Goal: Information Seeking & Learning: Learn about a topic

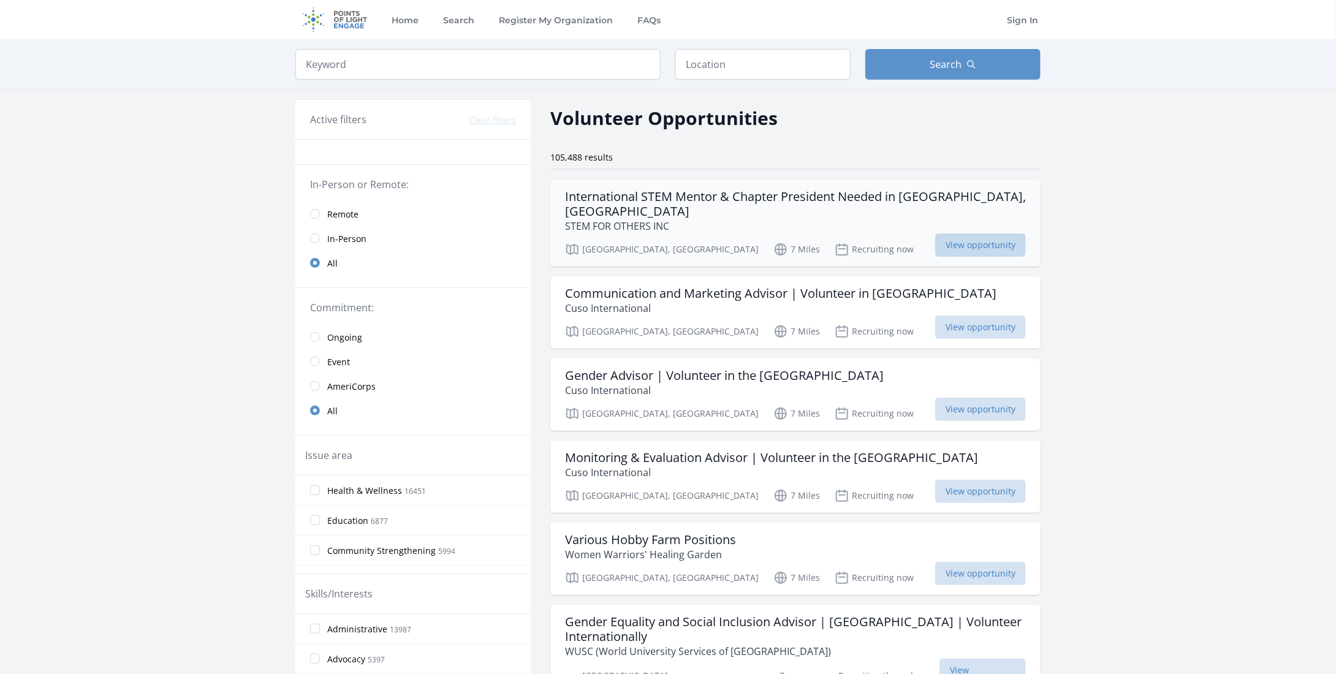
click at [999, 233] on span "View opportunity" at bounding box center [980, 244] width 91 height 23
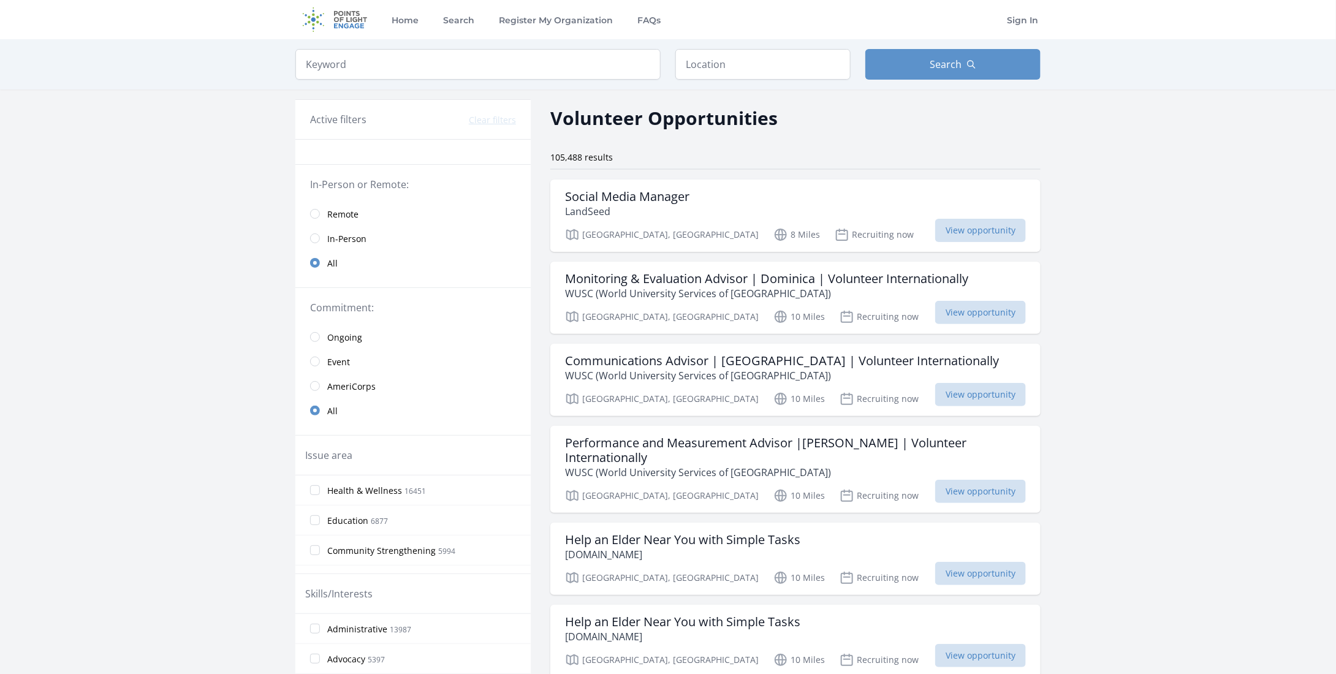
click at [987, 562] on span "View opportunity" at bounding box center [980, 573] width 91 height 23
drag, startPoint x: 834, startPoint y: 464, endPoint x: 1136, endPoint y: 316, distance: 336.8
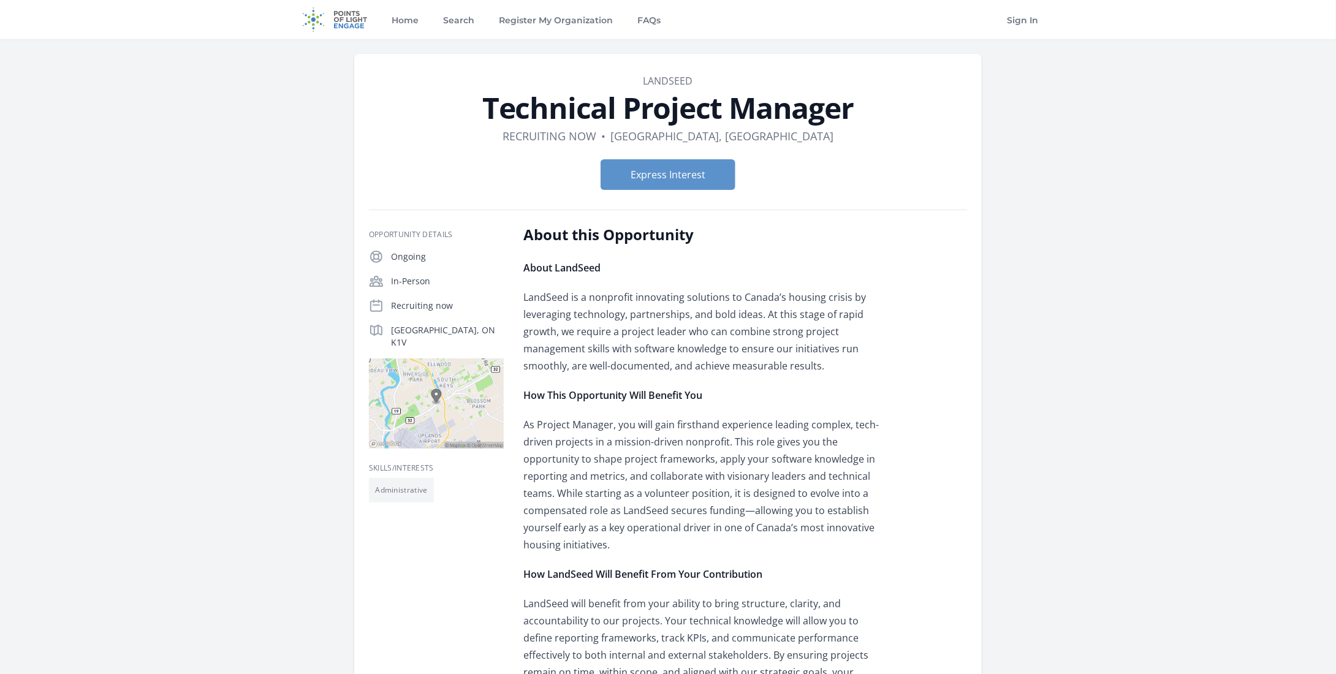
drag, startPoint x: 231, startPoint y: 38, endPoint x: 150, endPoint y: 159, distance: 145.6
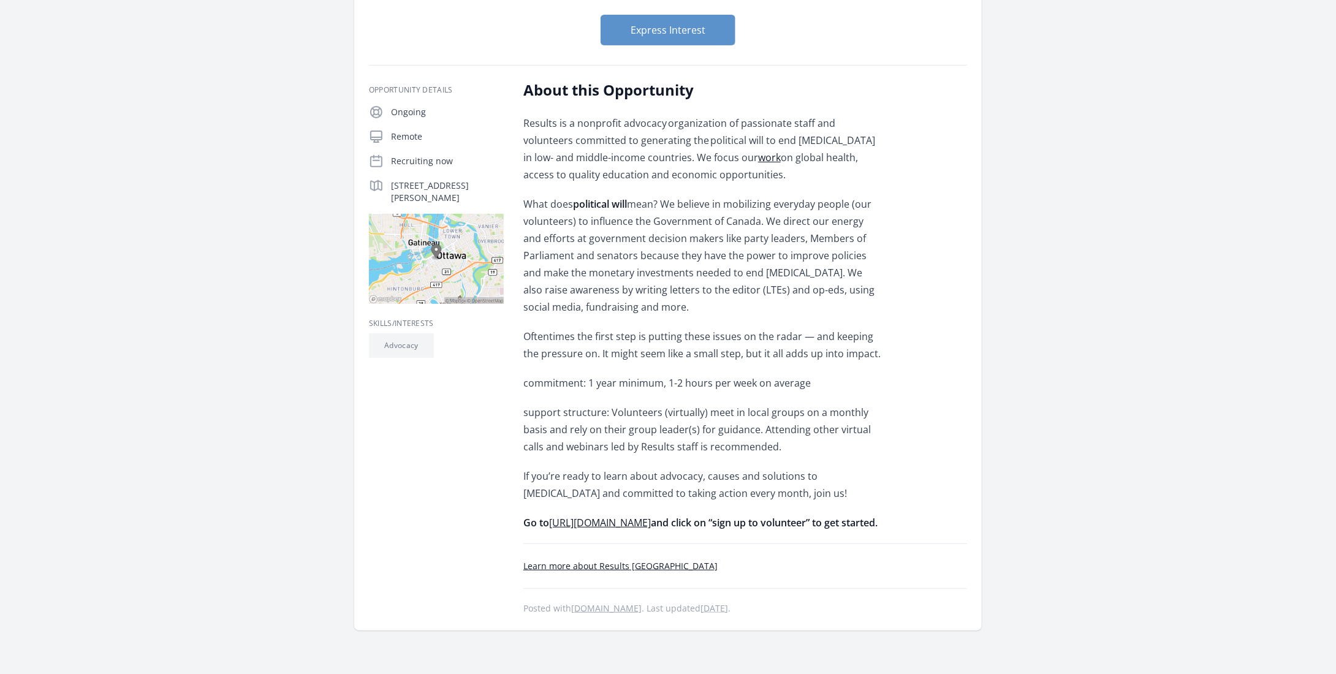
scroll to position [184, 0]
